Goal: Information Seeking & Learning: Learn about a topic

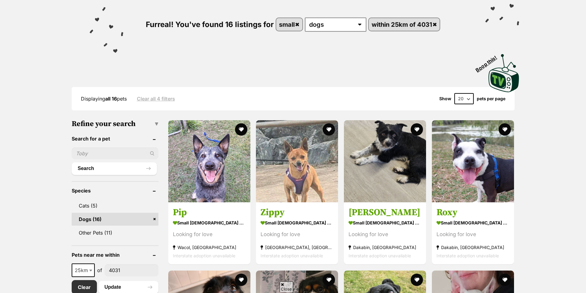
scroll to position [133, 0]
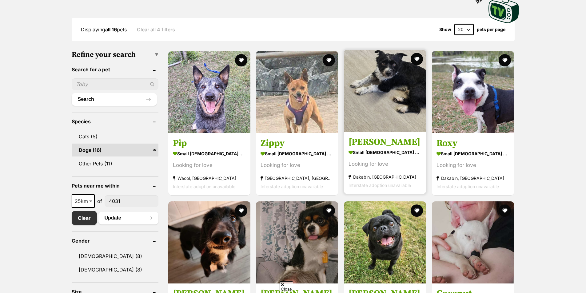
click at [409, 112] on img at bounding box center [385, 91] width 82 height 82
click at [401, 132] on img at bounding box center [385, 91] width 82 height 82
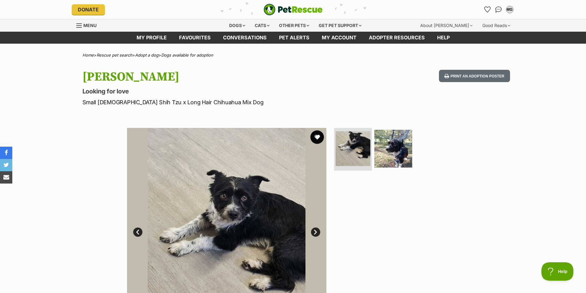
click at [322, 139] on button "favourite" at bounding box center [317, 137] width 14 height 14
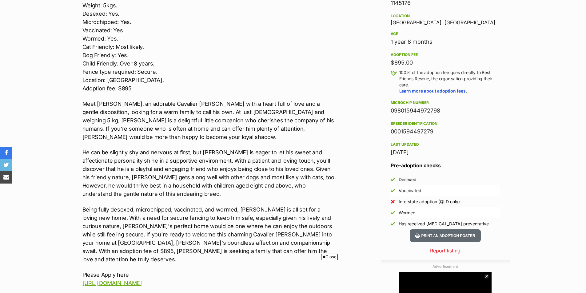
scroll to position [211, 0]
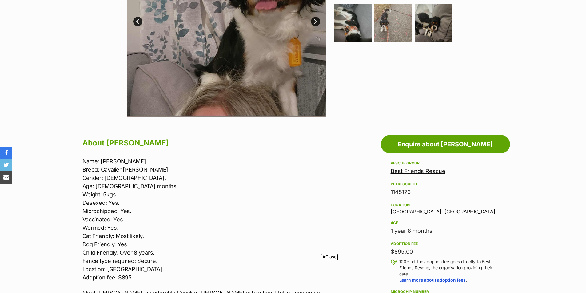
click at [61, 62] on div "Available 1 of 9 images 1 of 9 images 1 of 9 images 1 of 9 images 1 of 9 images…" at bounding box center [293, 12] width 586 height 208
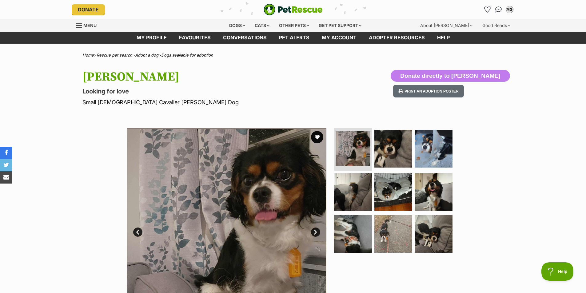
scroll to position [0, 0]
click at [316, 138] on button "favourite" at bounding box center [317, 137] width 14 height 14
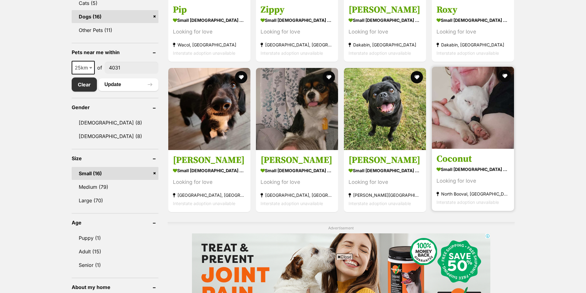
click at [473, 160] on h3 "Coconut" at bounding box center [472, 159] width 73 height 12
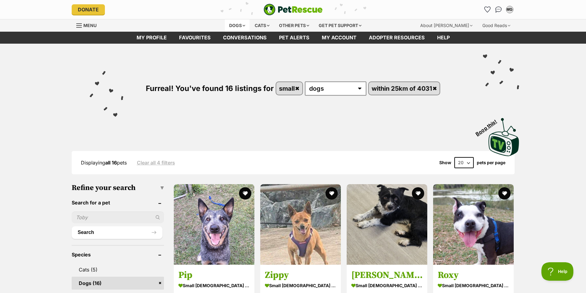
click at [239, 24] on div "Dogs" at bounding box center [237, 25] width 25 height 12
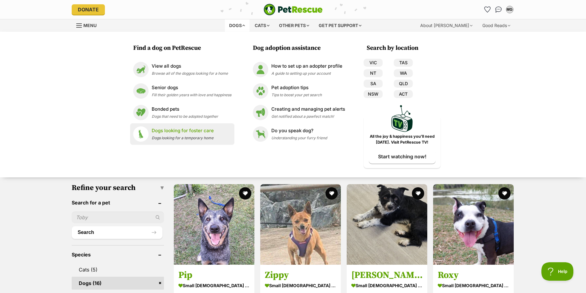
click at [177, 132] on p "Dogs looking for foster care" at bounding box center [183, 130] width 62 height 7
